Goal: Task Accomplishment & Management: Manage account settings

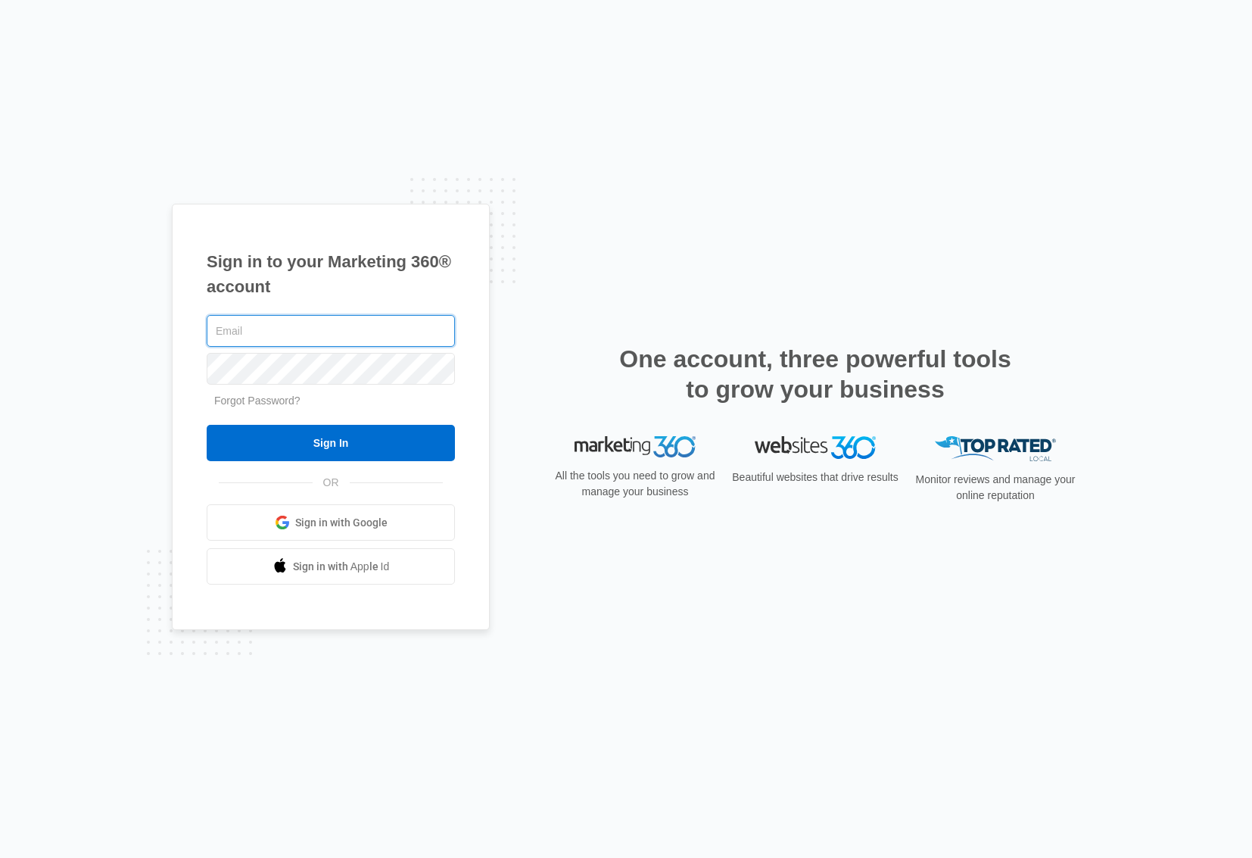
type input "[EMAIL_ADDRESS][DOMAIN_NAME]"
click at [331, 443] on input "Sign In" at bounding box center [331, 443] width 248 height 36
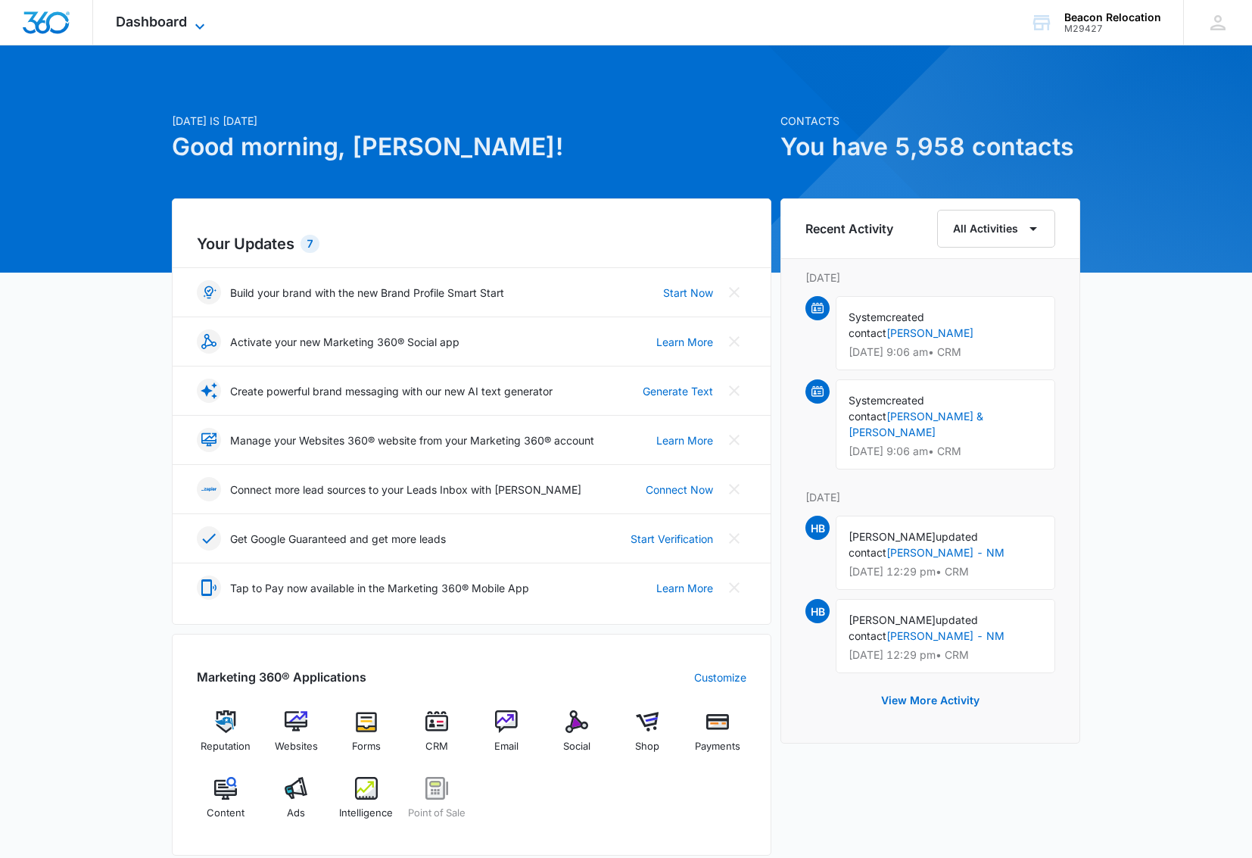
click at [203, 23] on icon at bounding box center [200, 26] width 18 height 18
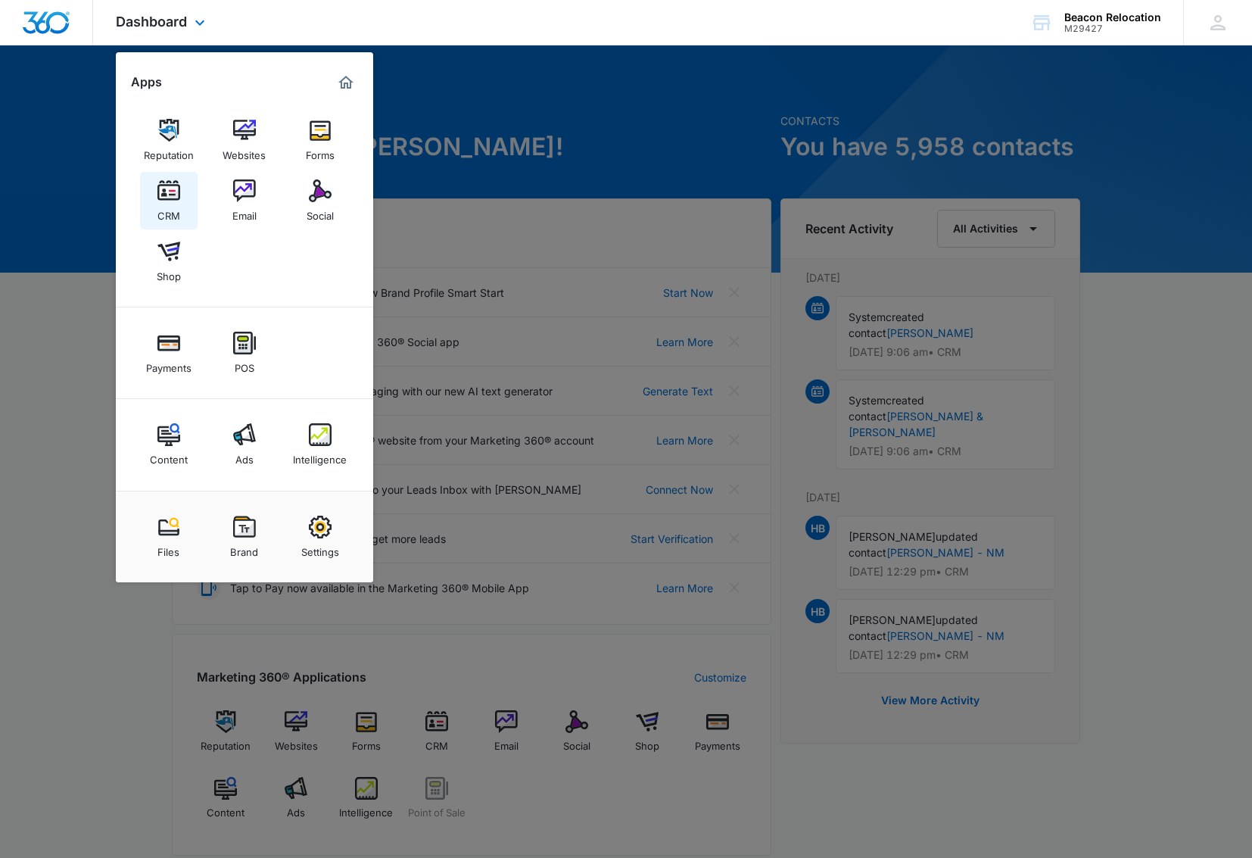
click at [178, 192] on img at bounding box center [168, 190] width 23 height 23
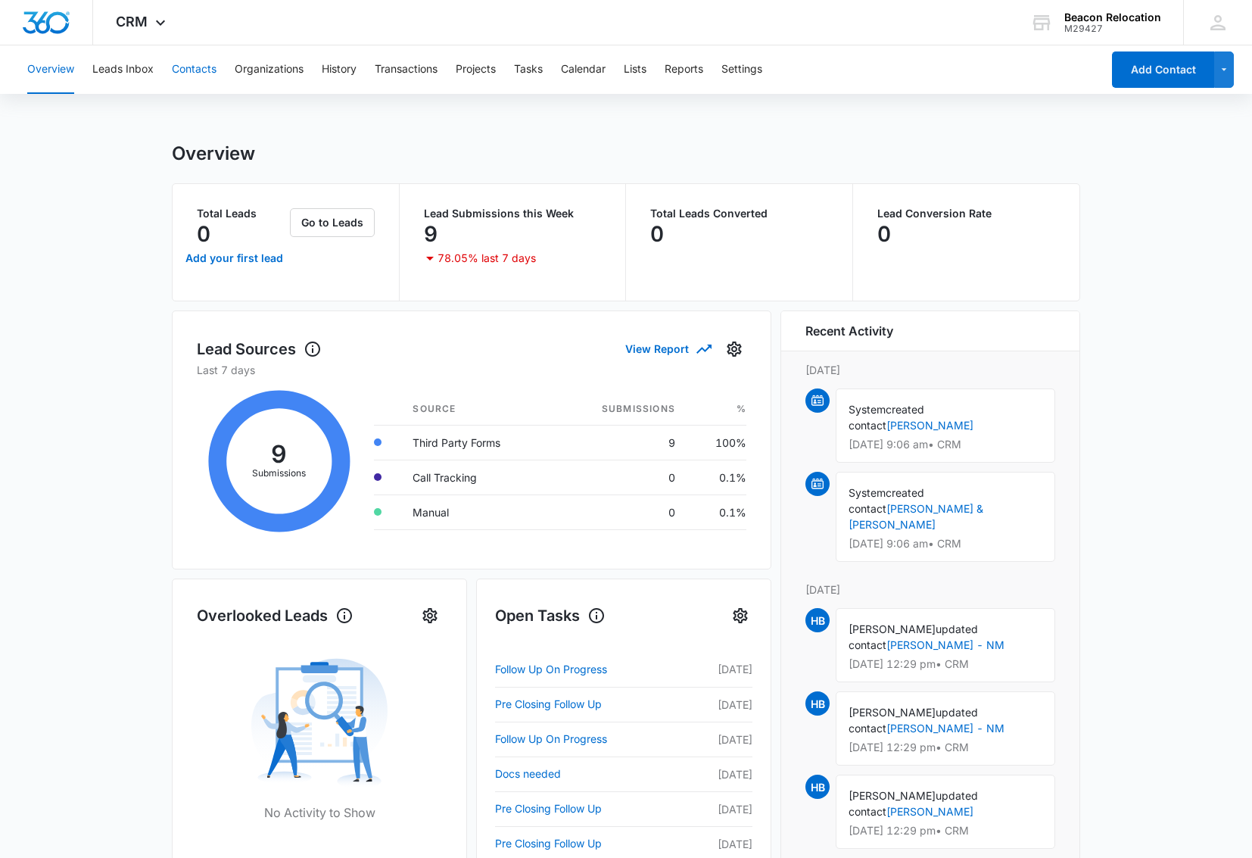
click at [210, 72] on button "Contacts" at bounding box center [194, 69] width 45 height 48
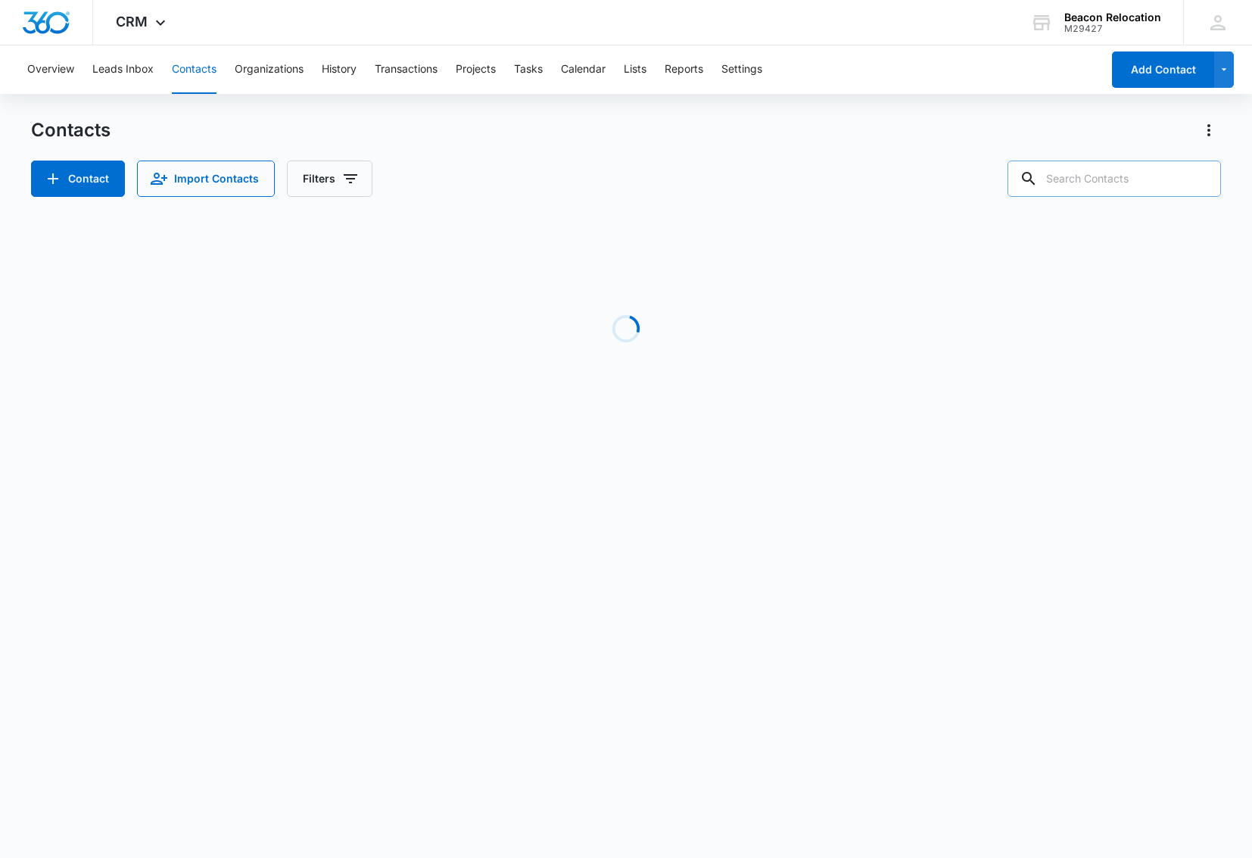
click at [1084, 179] on input "text" at bounding box center [1114, 178] width 213 height 36
type input "urbana"
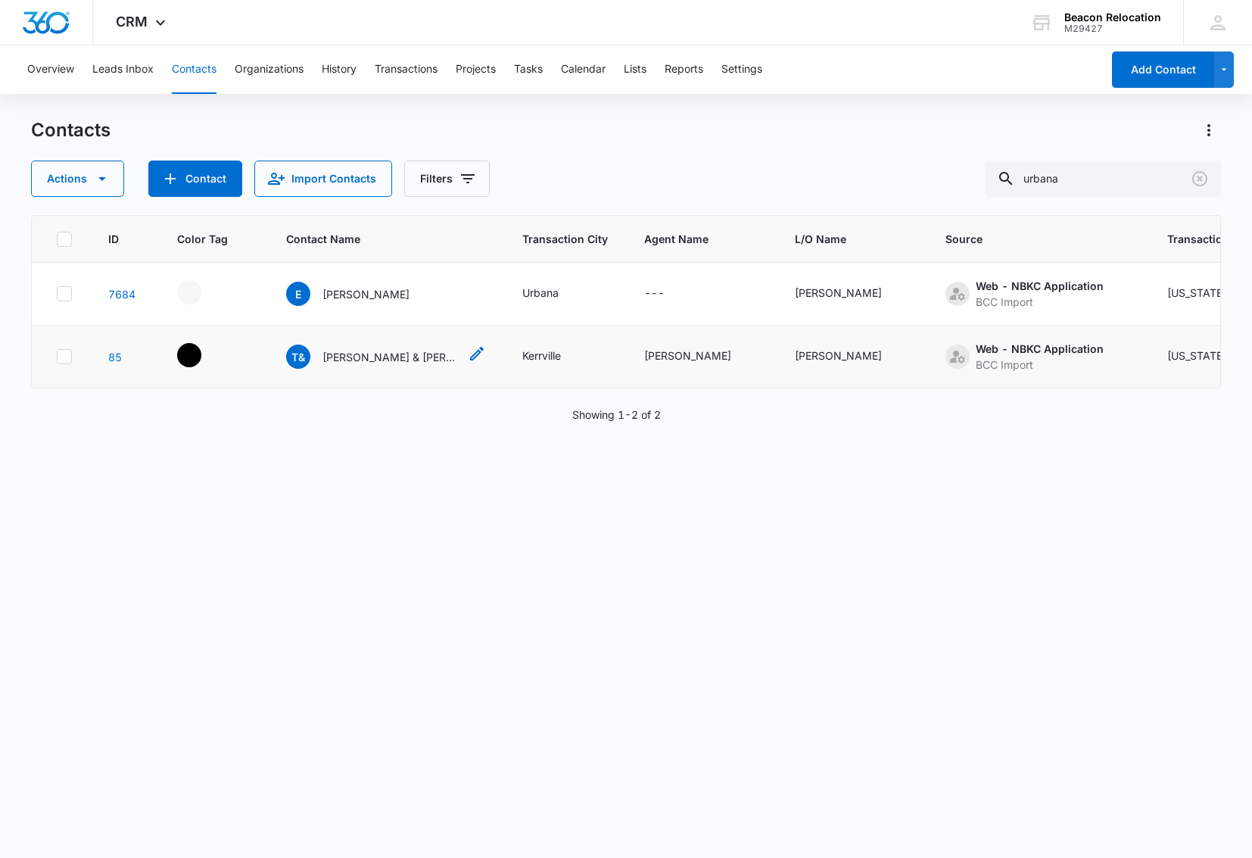
click at [402, 355] on p "[PERSON_NAME] & [PERSON_NAME]" at bounding box center [390, 357] width 136 height 16
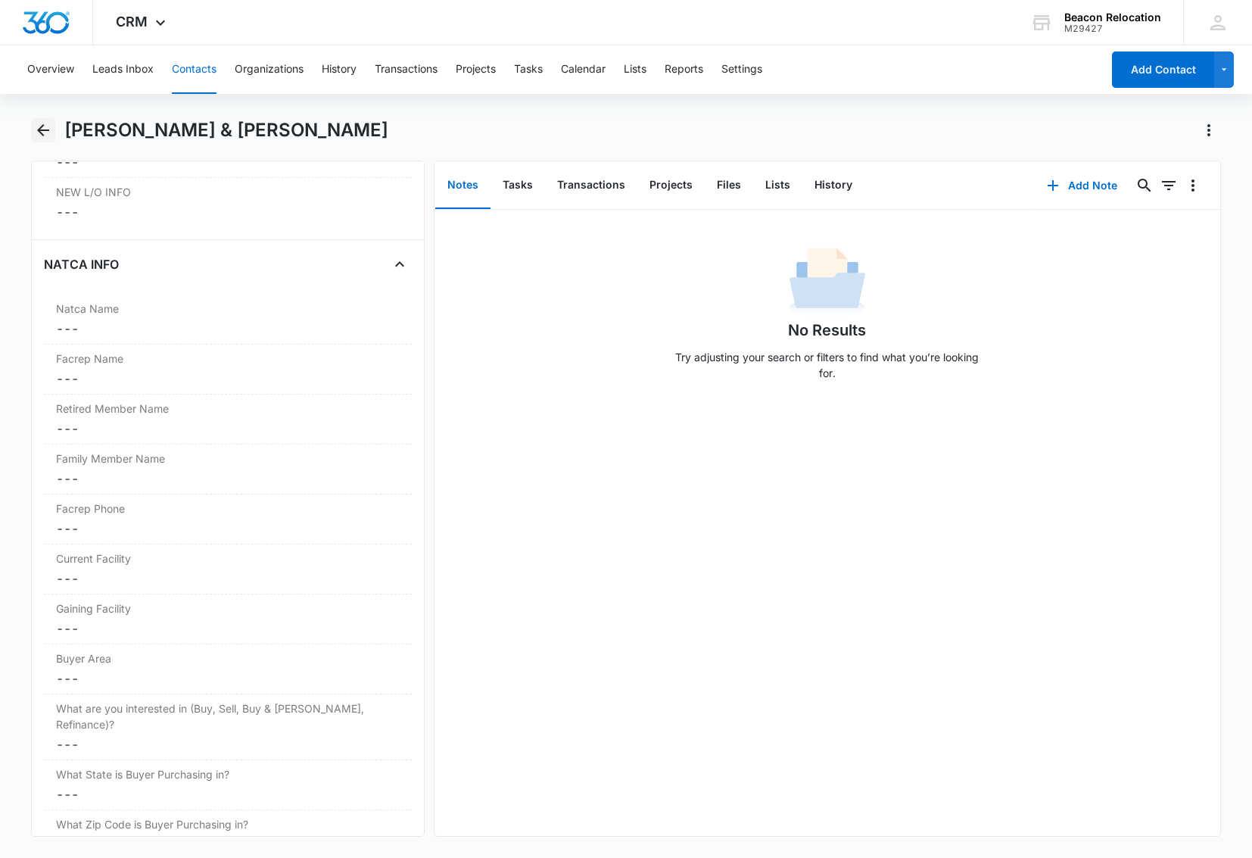
scroll to position [3759, 0]
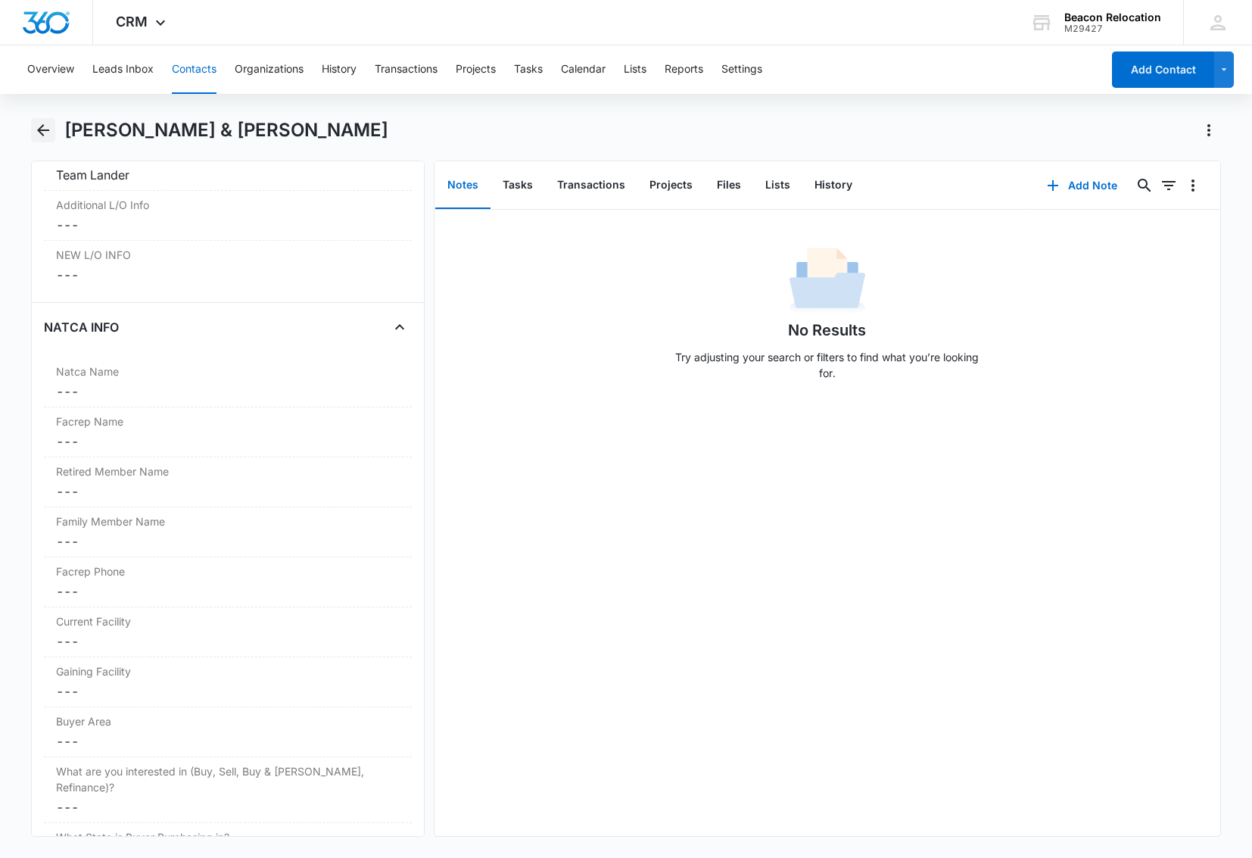
click at [45, 137] on icon "Back" at bounding box center [43, 130] width 18 height 18
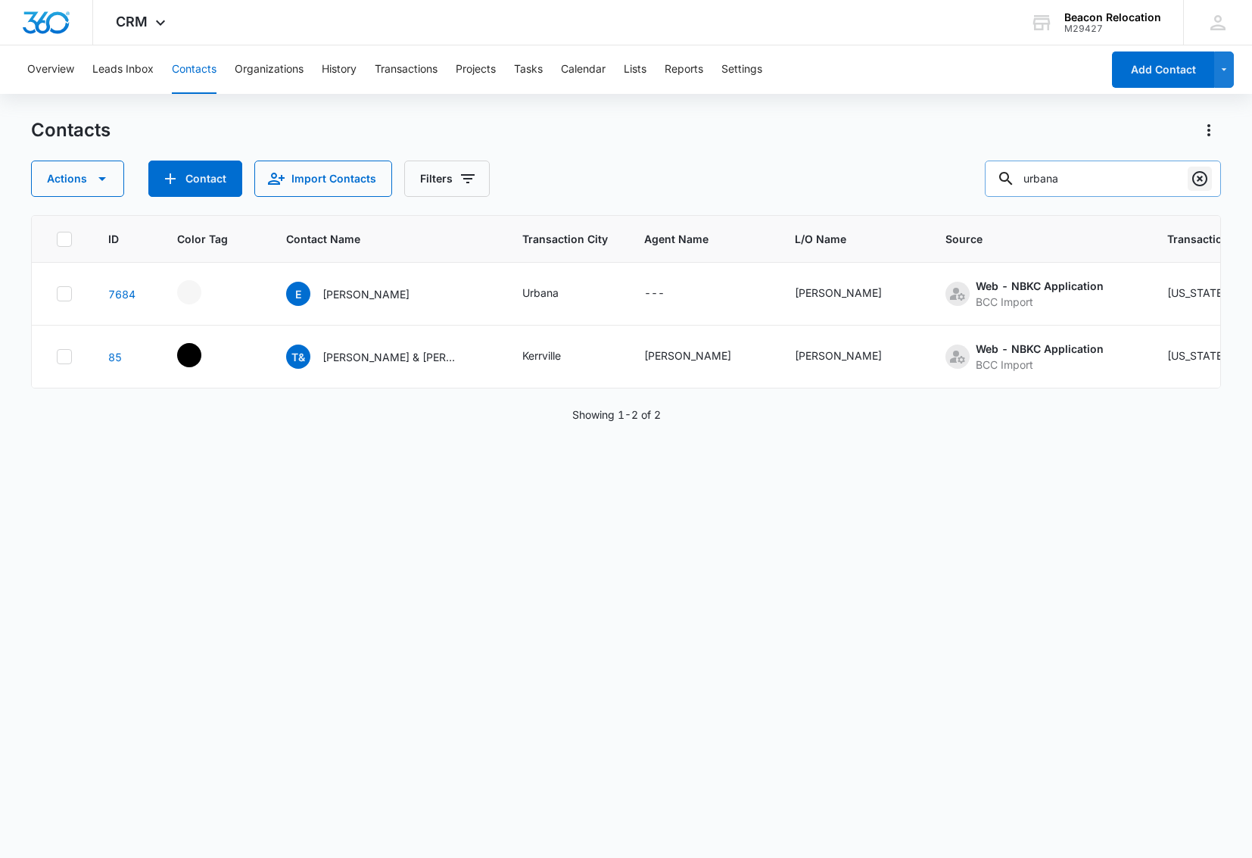
click at [1205, 178] on icon "Clear" at bounding box center [1200, 179] width 18 height 18
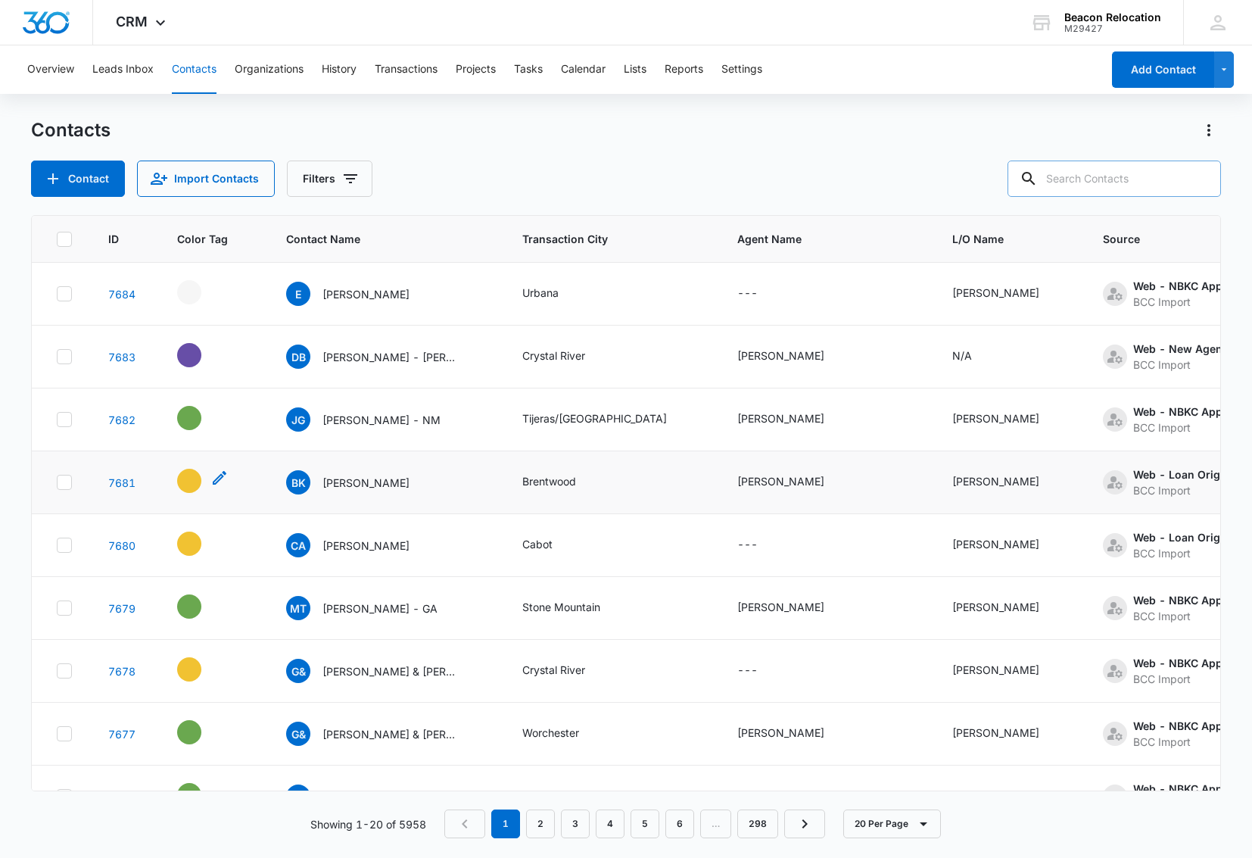
click at [220, 475] on icon "- - Select to Edit Field" at bounding box center [220, 478] width 14 height 14
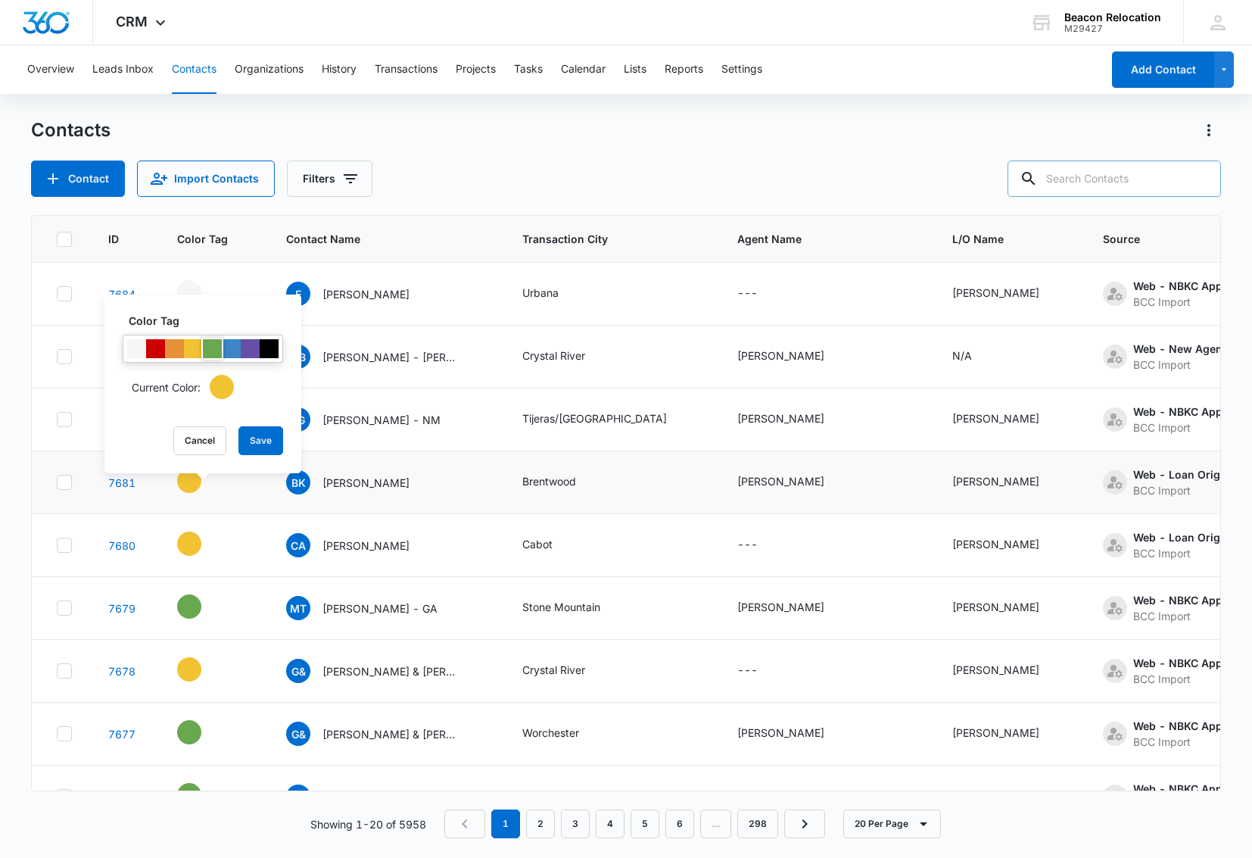
click at [213, 347] on div at bounding box center [212, 348] width 19 height 19
click at [269, 441] on button "Save" at bounding box center [260, 440] width 45 height 29
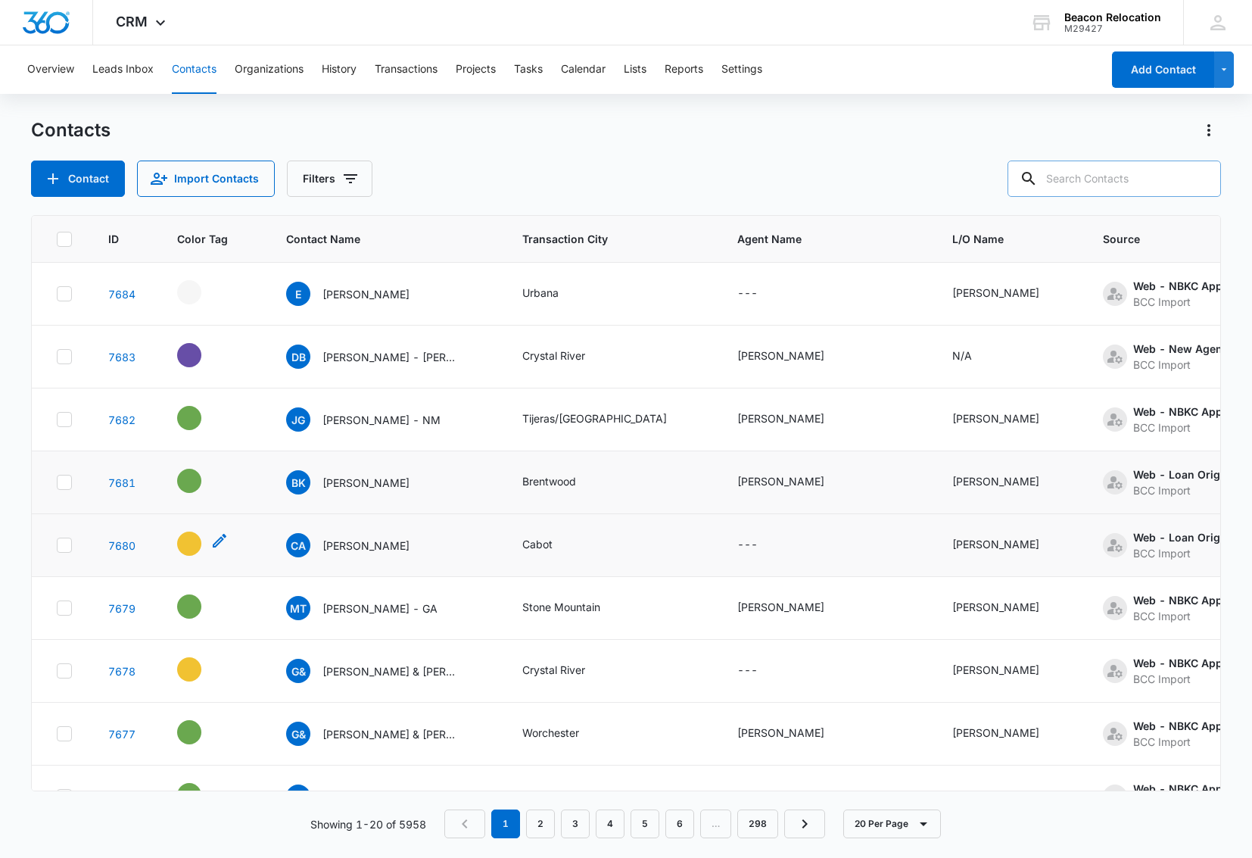
click at [218, 541] on icon "- - Select to Edit Field" at bounding box center [220, 541] width 14 height 14
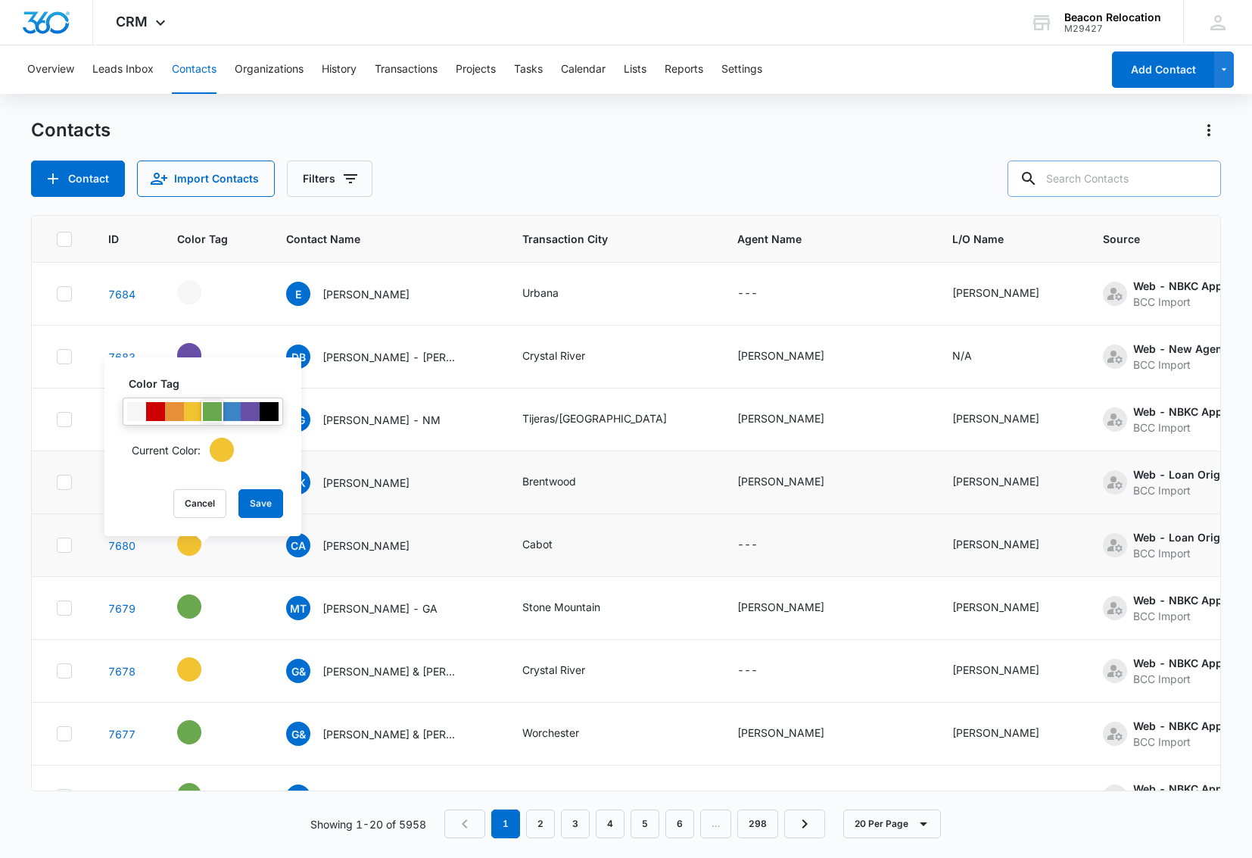
click at [218, 412] on div at bounding box center [212, 411] width 19 height 19
click at [257, 500] on button "Save" at bounding box center [260, 503] width 45 height 29
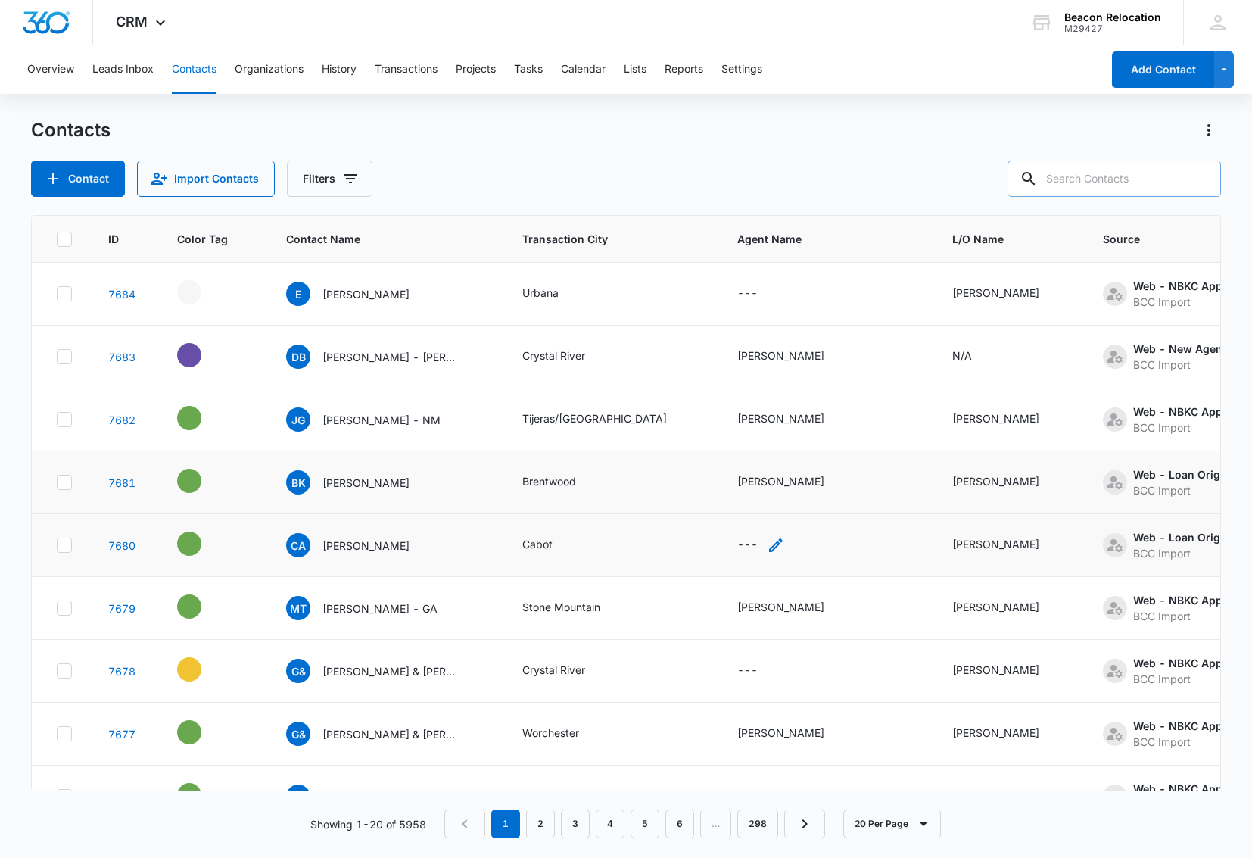
click at [772, 541] on icon "Agent Name - - Select to Edit Field" at bounding box center [776, 545] width 18 height 18
click at [776, 449] on input "Agent Name" at bounding box center [759, 448] width 191 height 36
type input "[PERSON_NAME]"
click at [830, 491] on button "Save" at bounding box center [832, 495] width 45 height 29
click at [218, 292] on icon "- - Select to Edit Field" at bounding box center [220, 289] width 14 height 14
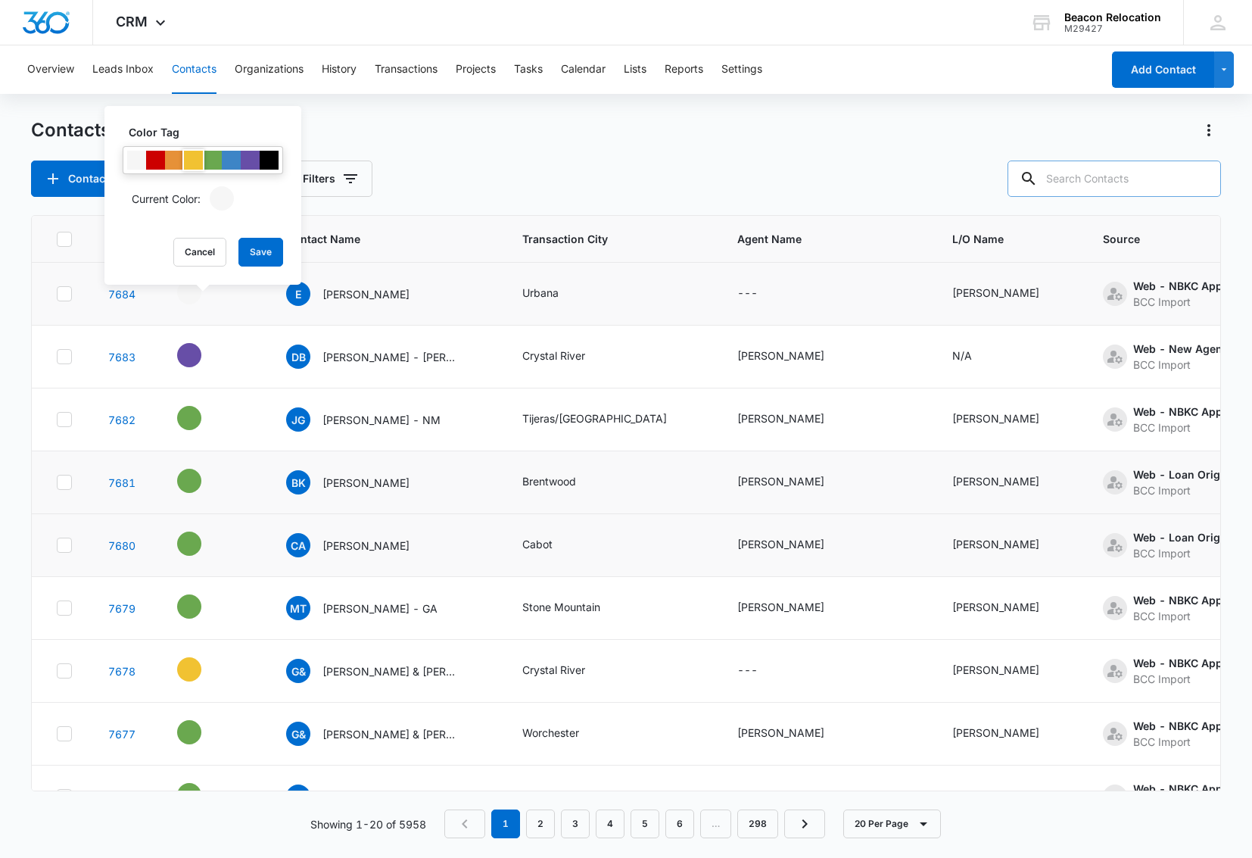
click at [188, 153] on div at bounding box center [193, 160] width 19 height 19
click at [260, 249] on button "Save" at bounding box center [260, 252] width 45 height 29
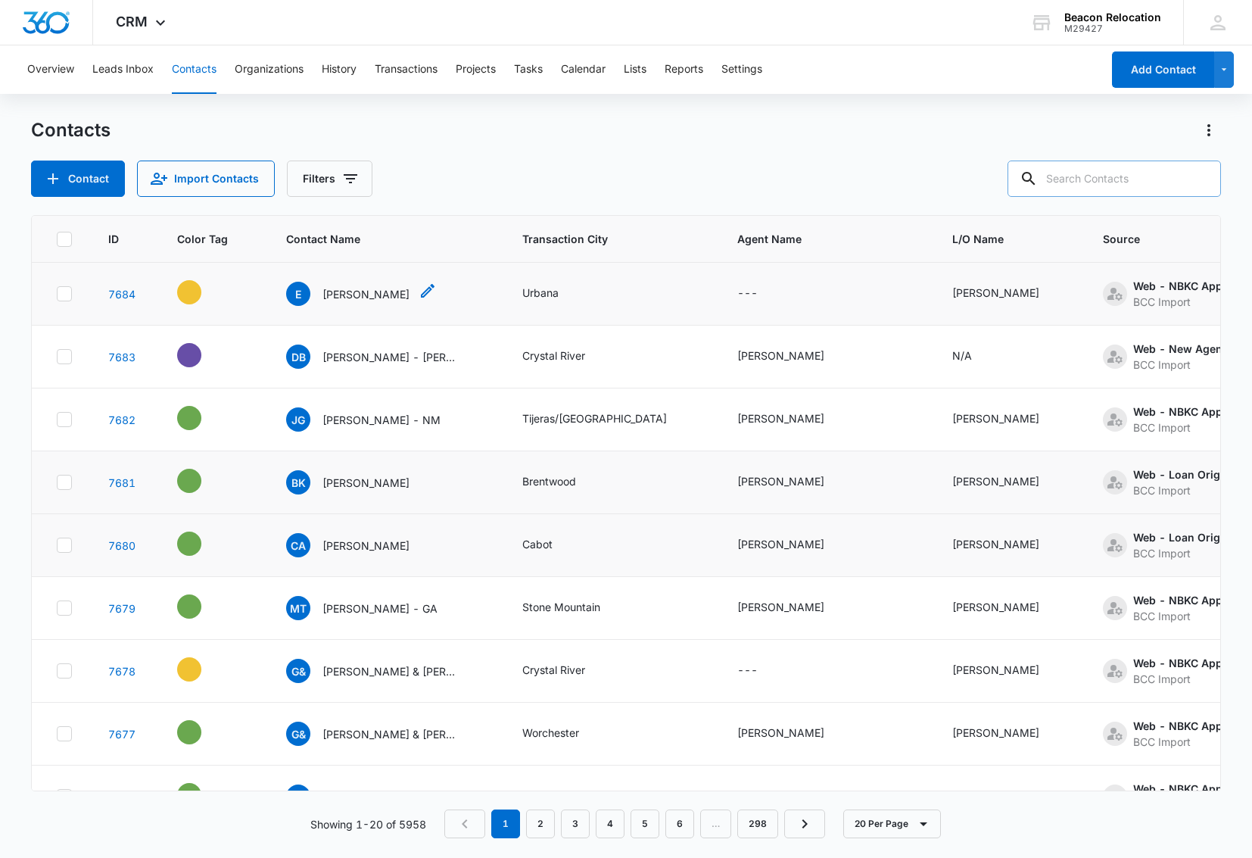
click at [419, 294] on icon "Contact Name - Enochs - Select to Edit Field" at bounding box center [428, 291] width 18 height 18
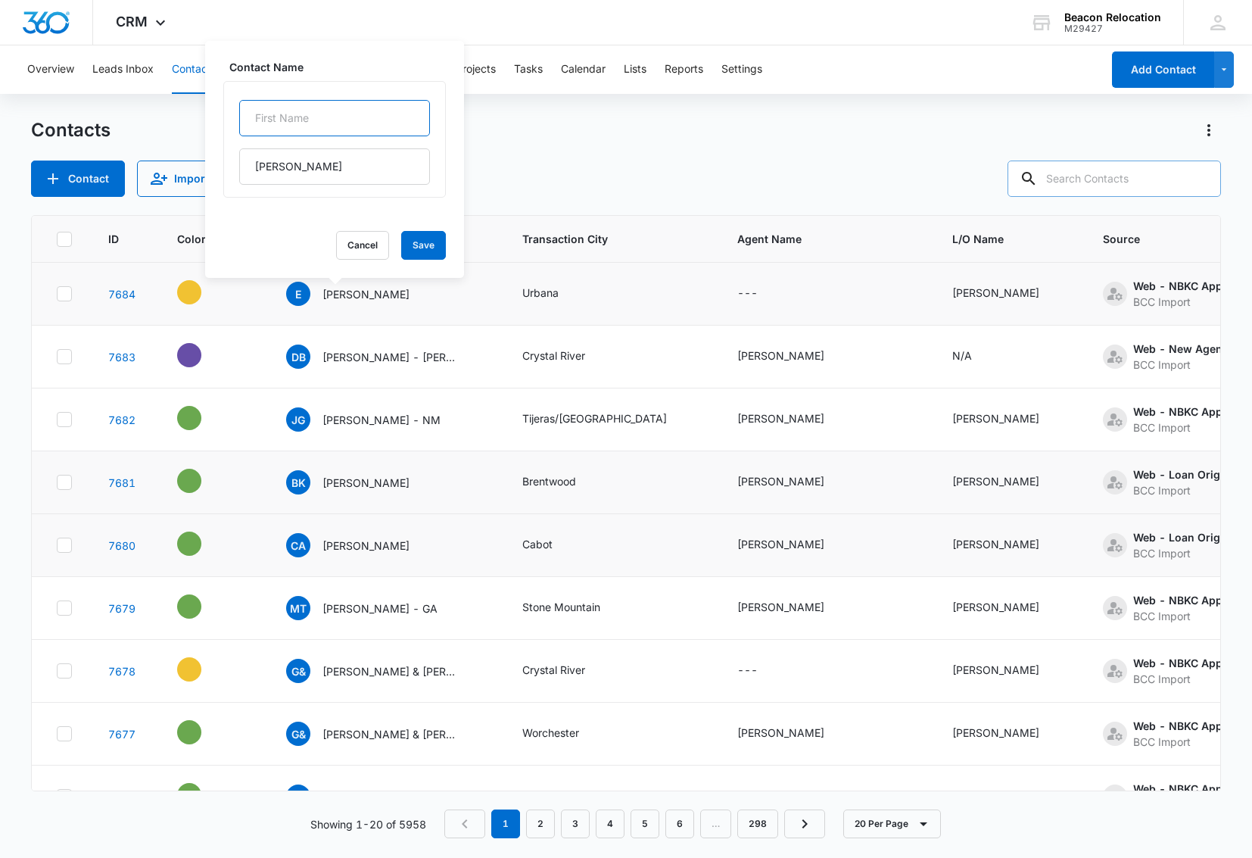
click at [279, 124] on input "text" at bounding box center [334, 118] width 191 height 36
type input "[PERSON_NAME]"
click at [323, 167] on input "[PERSON_NAME]" at bounding box center [334, 166] width 191 height 36
type input "[PERSON_NAME] - OH"
click at [423, 238] on button "Save" at bounding box center [423, 245] width 45 height 29
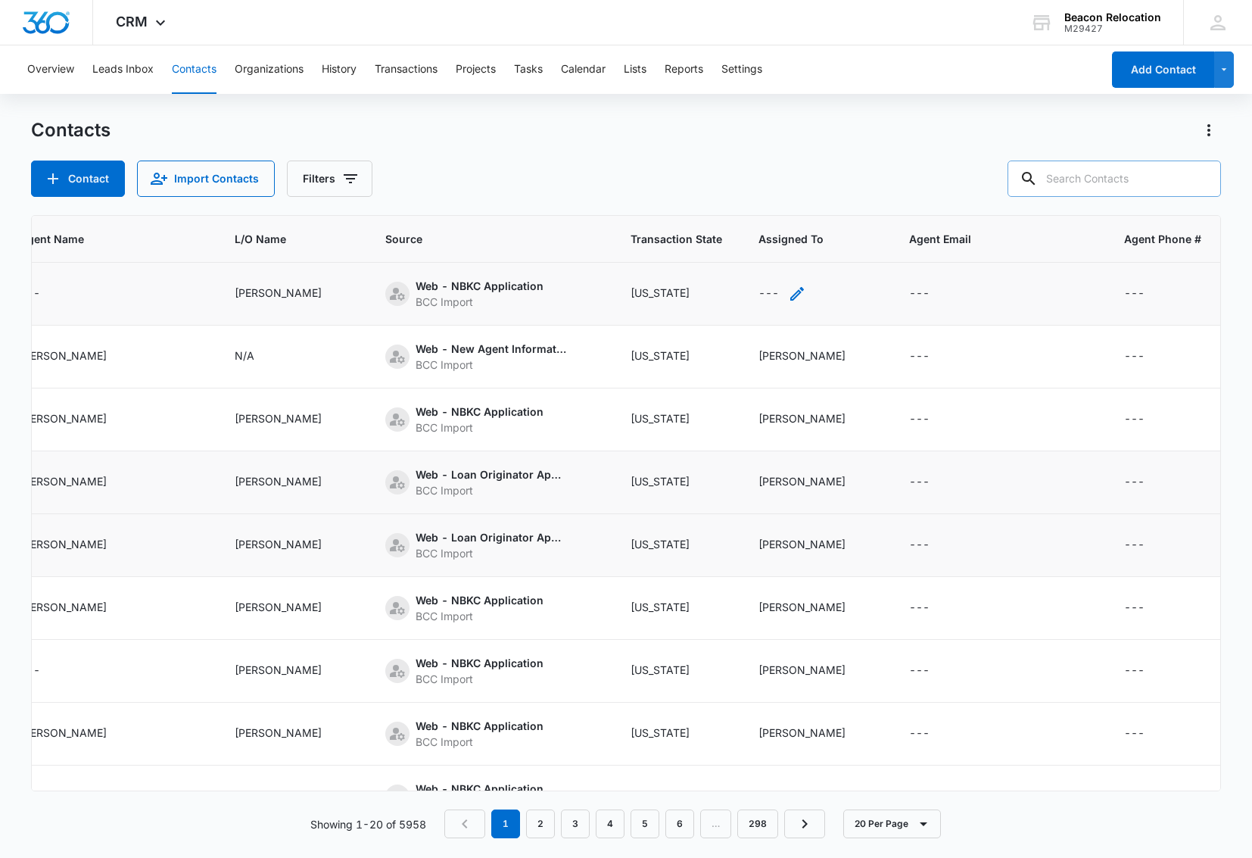
scroll to position [0, 717]
click at [800, 294] on icon "Assigned To - - Select to Edit Field" at bounding box center [798, 294] width 18 height 18
click at [768, 198] on div "Assigned To" at bounding box center [767, 197] width 61 height 16
drag, startPoint x: 768, startPoint y: 303, endPoint x: 773, endPoint y: 291, distance: 12.9
click at [768, 303] on p "[PERSON_NAME]" at bounding box center [784, 306] width 87 height 16
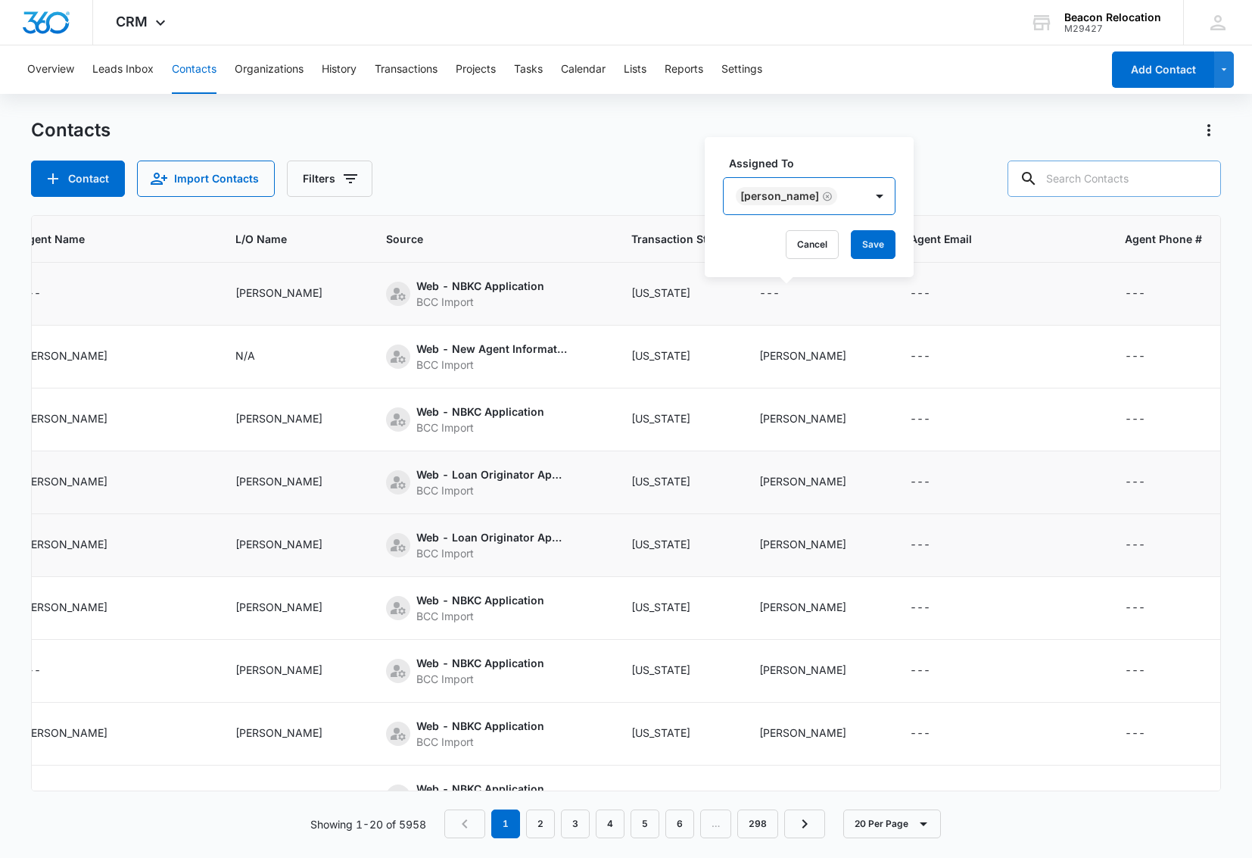
click at [840, 193] on div "[PERSON_NAME]" at bounding box center [794, 196] width 141 height 36
click at [851, 246] on button "Save" at bounding box center [873, 244] width 45 height 29
